Goal: Navigation & Orientation: Understand site structure

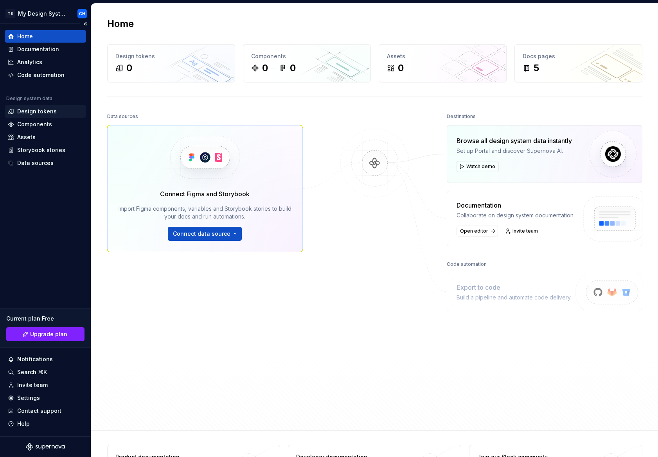
click at [36, 111] on div "Design tokens" at bounding box center [37, 112] width 40 height 8
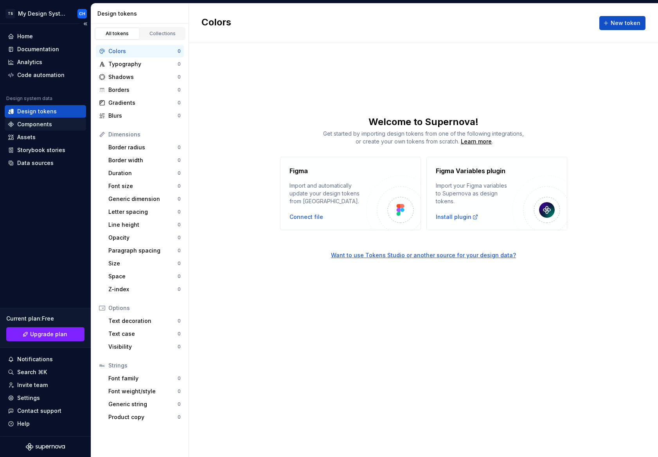
click at [35, 124] on div "Components" at bounding box center [34, 124] width 35 height 8
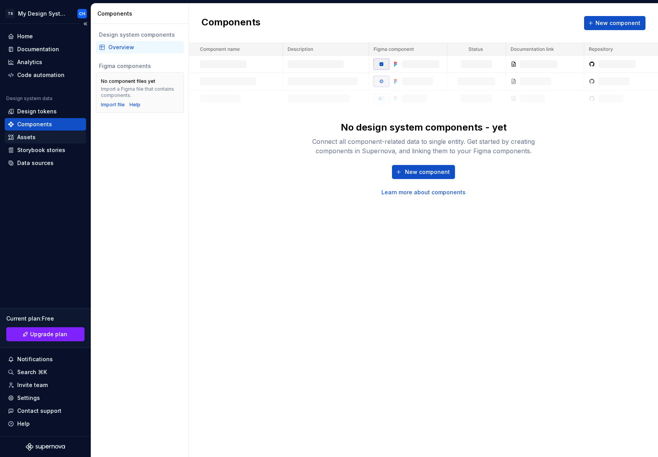
click at [35, 138] on div "Assets" at bounding box center [26, 137] width 18 height 8
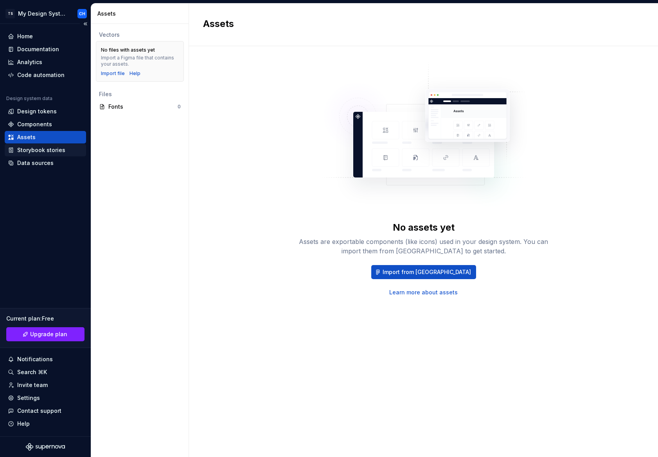
click at [36, 149] on div "Storybook stories" at bounding box center [41, 150] width 48 height 8
